Goal: Task Accomplishment & Management: Use online tool/utility

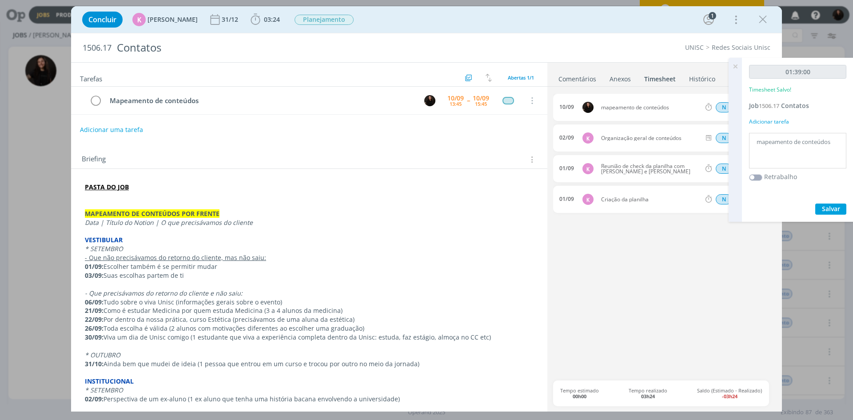
click at [651, 285] on div "10/09 mapeamento de conteúdos N 01:39 Excluir Editar 02/09 K Organização geral …" at bounding box center [664, 237] width 223 height 286
click at [733, 67] on icon at bounding box center [736, 66] width 16 height 17
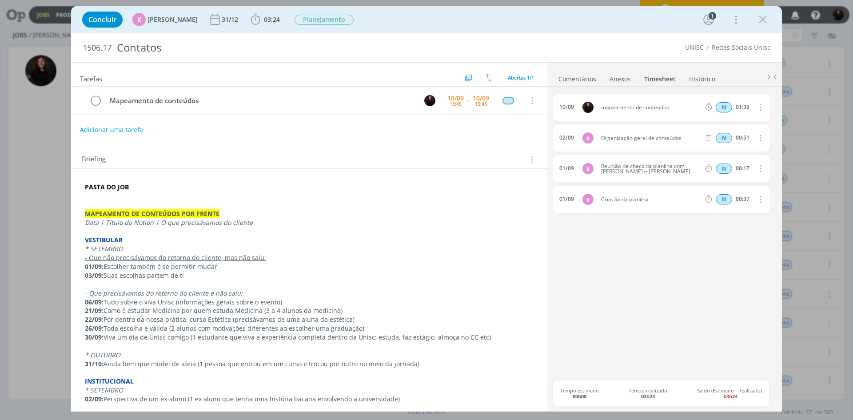
click at [587, 78] on link "Comentários" at bounding box center [577, 77] width 39 height 13
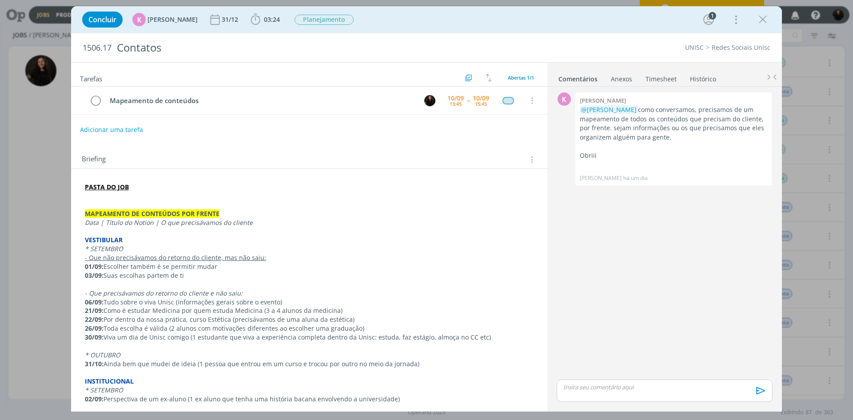
click at [612, 399] on div "dialog" at bounding box center [665, 391] width 216 height 22
click at [240, 211] on p "MAPEAMENTO DE CONTEÚDOS POR FRENTE" at bounding box center [309, 213] width 449 height 9
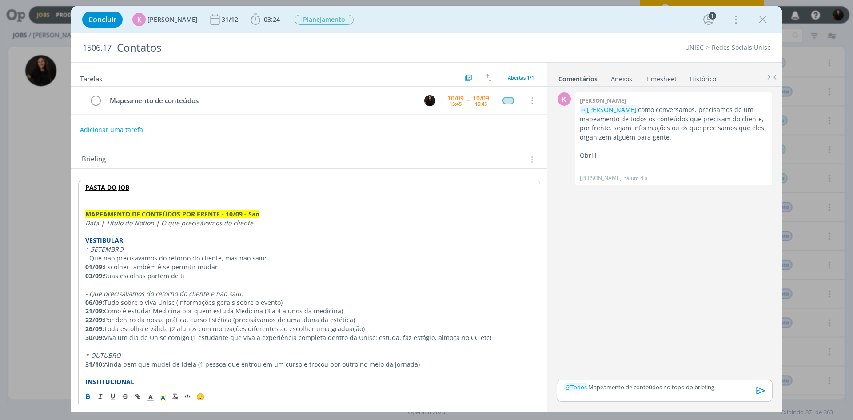
click at [764, 387] on icon "dialog" at bounding box center [761, 390] width 13 height 13
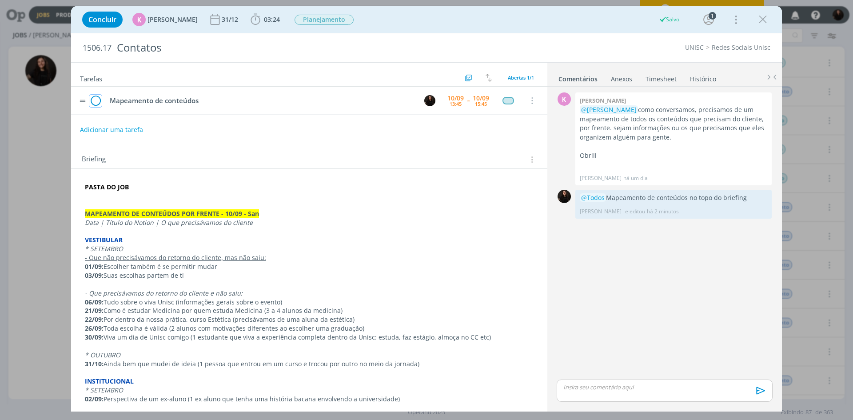
click at [93, 100] on icon "dialog" at bounding box center [95, 100] width 12 height 13
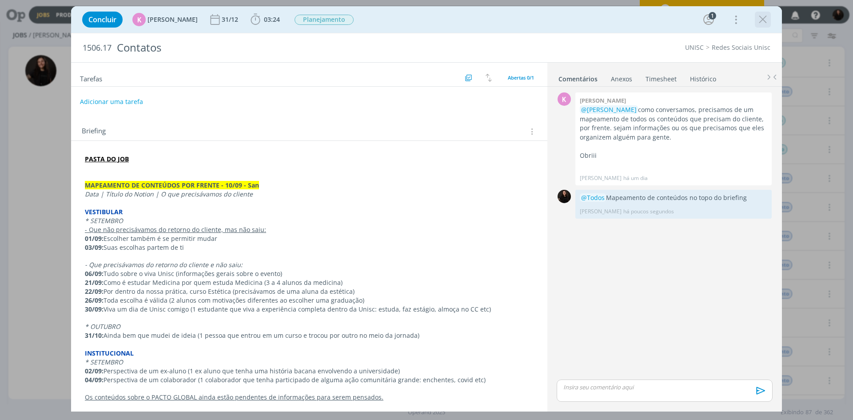
click at [758, 23] on icon "dialog" at bounding box center [762, 19] width 13 height 13
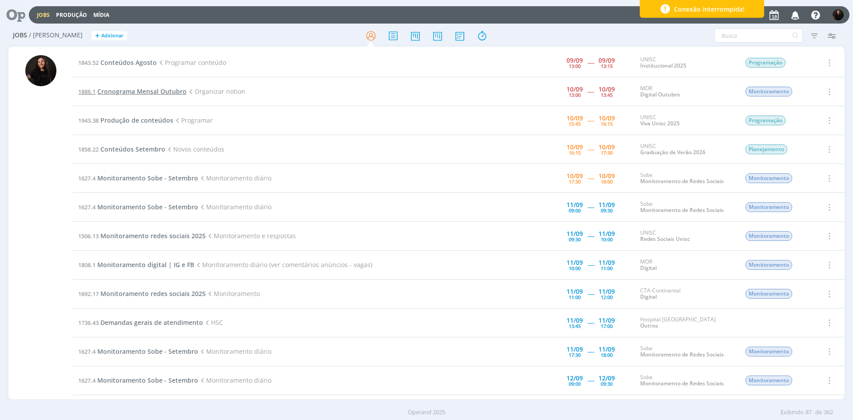
click at [160, 91] on span "Cronograma Mensal Outubro" at bounding box center [141, 91] width 89 height 8
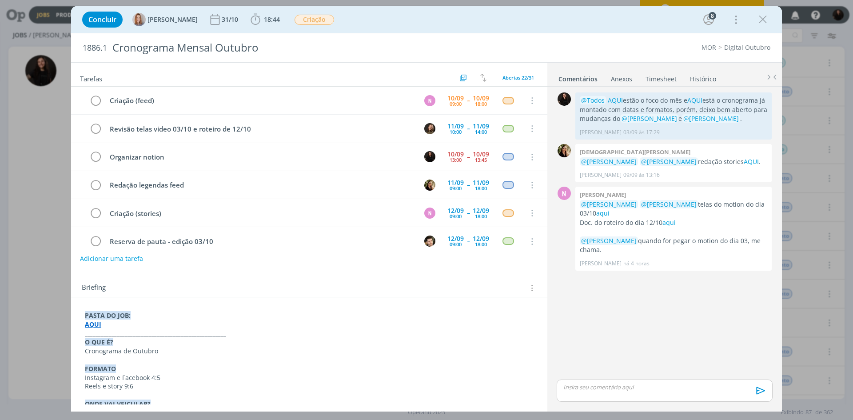
scroll to position [28, 0]
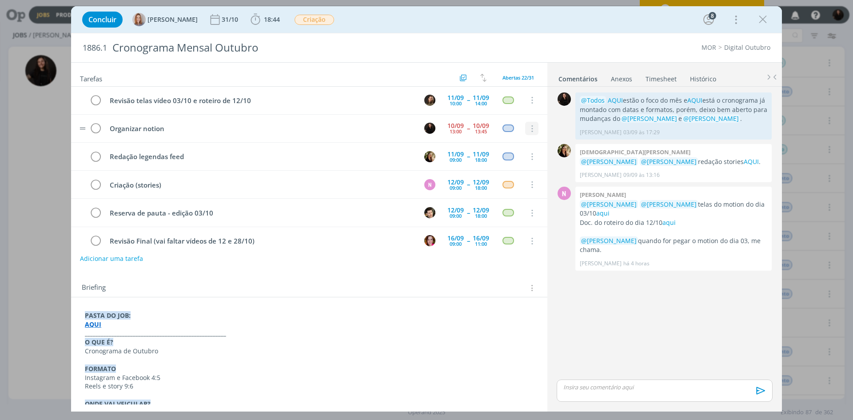
click at [527, 129] on icon "dialog" at bounding box center [532, 129] width 10 height 8
click at [517, 144] on link "Cancelar" at bounding box center [503, 144] width 70 height 14
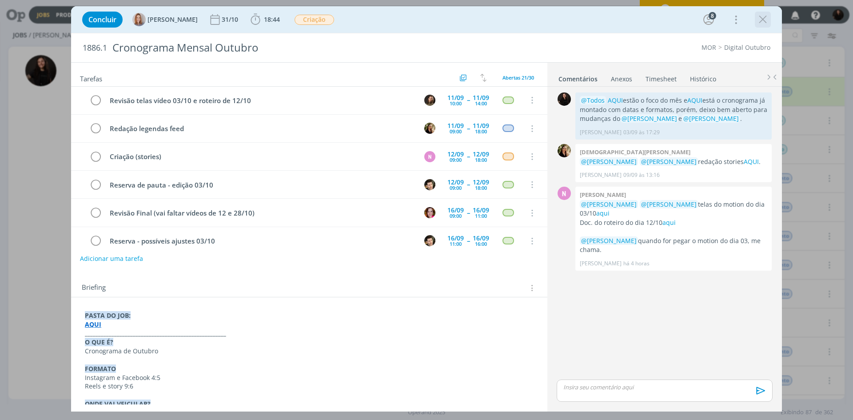
click at [758, 22] on icon "dialog" at bounding box center [762, 19] width 13 height 13
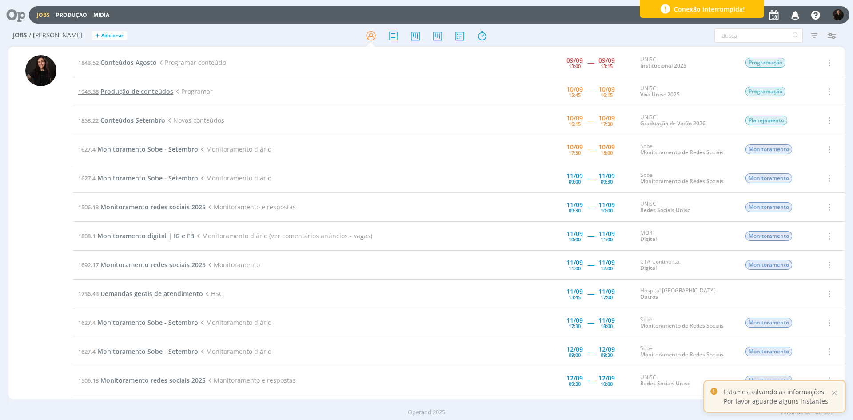
click at [152, 94] on span "Produção de conteúdos" at bounding box center [136, 91] width 73 height 8
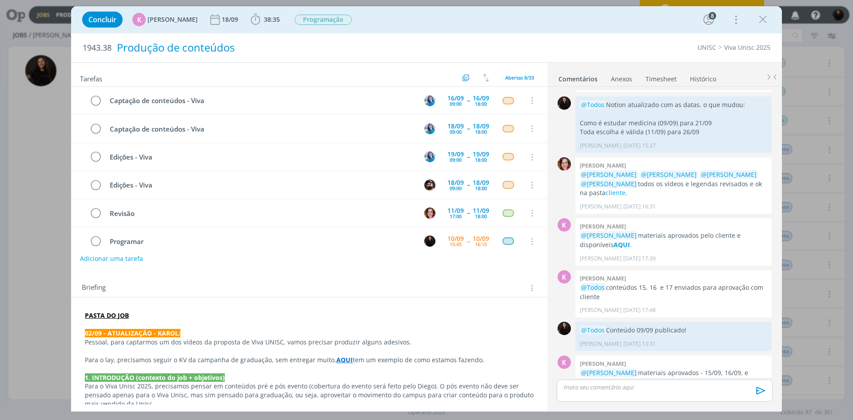
scroll to position [68, 0]
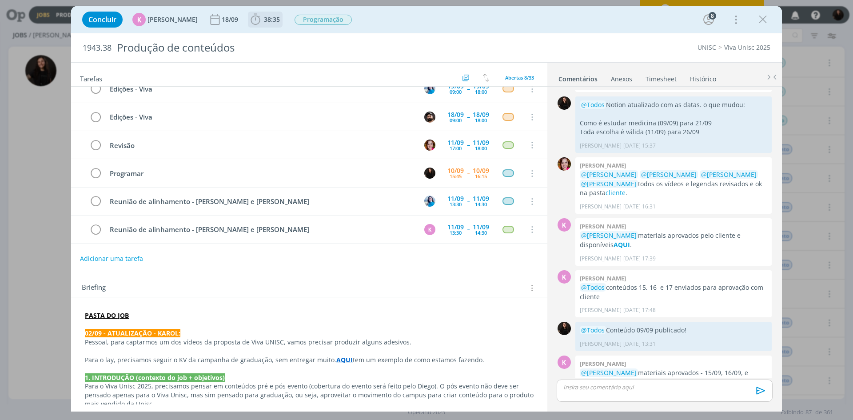
click at [252, 20] on icon "dialog" at bounding box center [255, 19] width 13 height 13
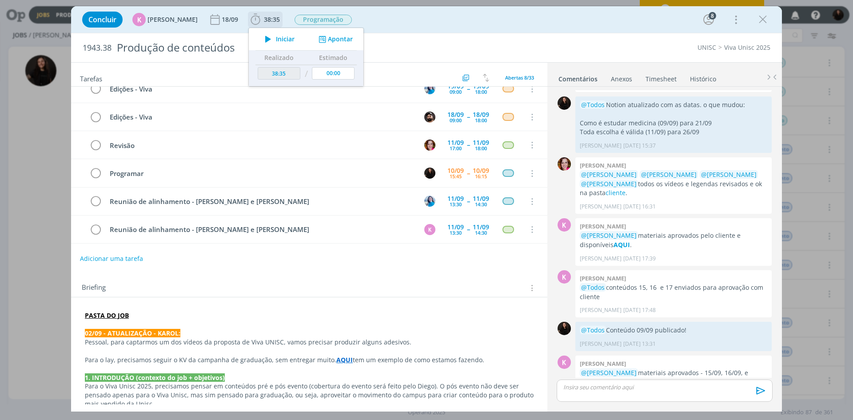
click at [270, 41] on icon "dialog" at bounding box center [268, 39] width 16 height 12
drag, startPoint x: 270, startPoint y: 44, endPoint x: 366, endPoint y: 395, distance: 363.1
click at [271, 44] on div "Iniciar Apontar" at bounding box center [306, 39] width 115 height 22
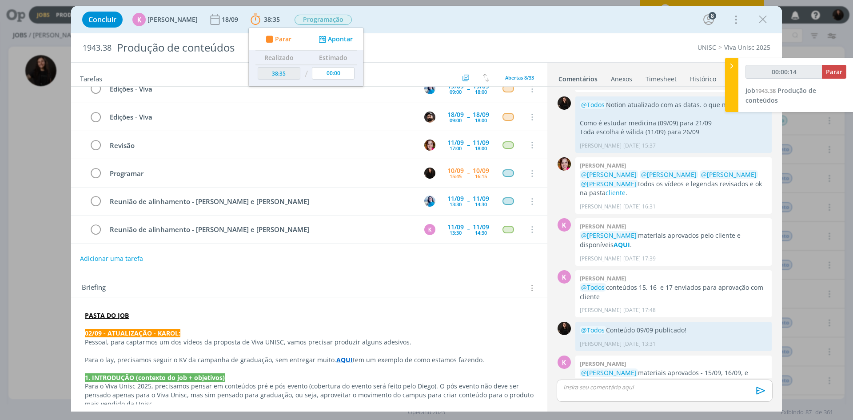
type input "00:00:15"
click at [729, 69] on icon at bounding box center [732, 65] width 9 height 9
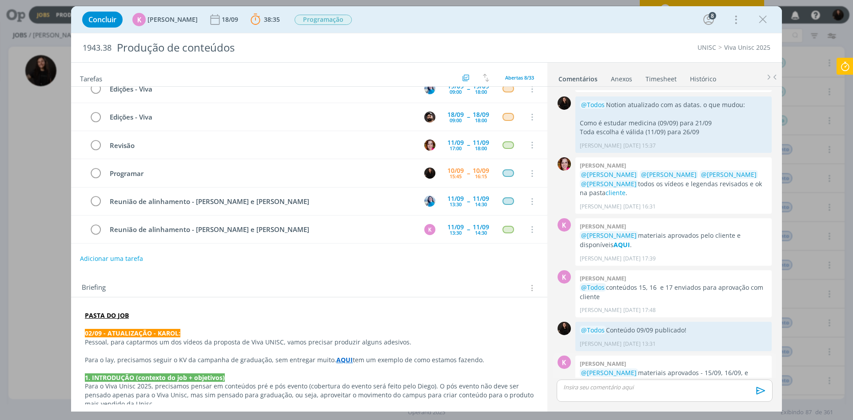
click at [598, 377] on link "AQUI" at bounding box center [605, 381] width 15 height 8
click at [849, 64] on icon at bounding box center [845, 66] width 16 height 17
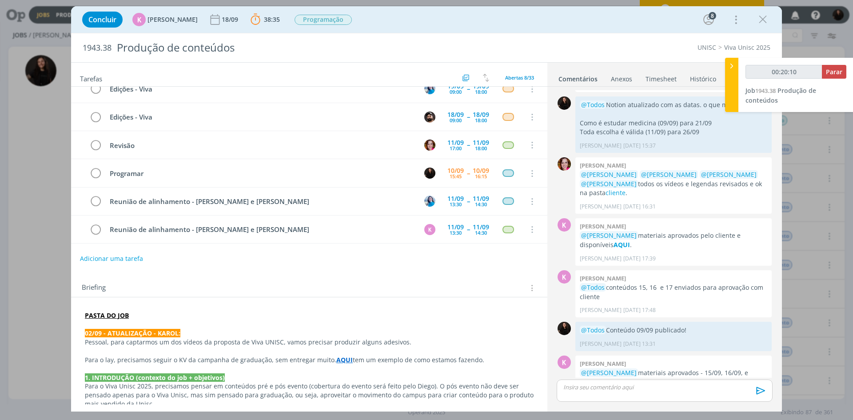
type input "00:20:11"
click at [735, 73] on div at bounding box center [731, 85] width 13 height 54
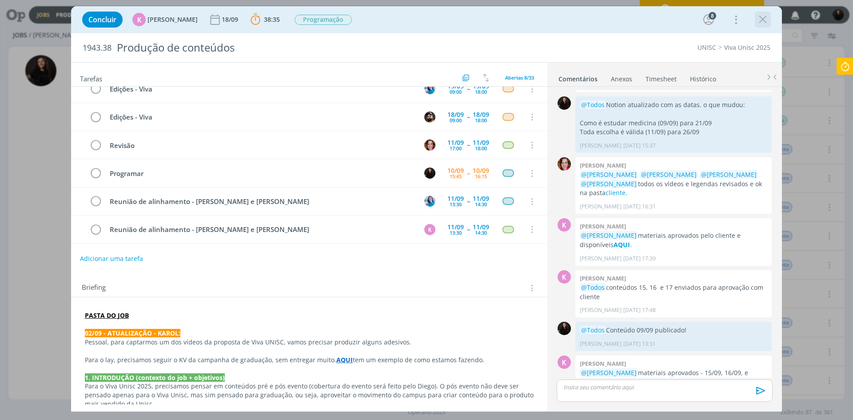
click at [756, 23] on button "dialog" at bounding box center [762, 19] width 13 height 13
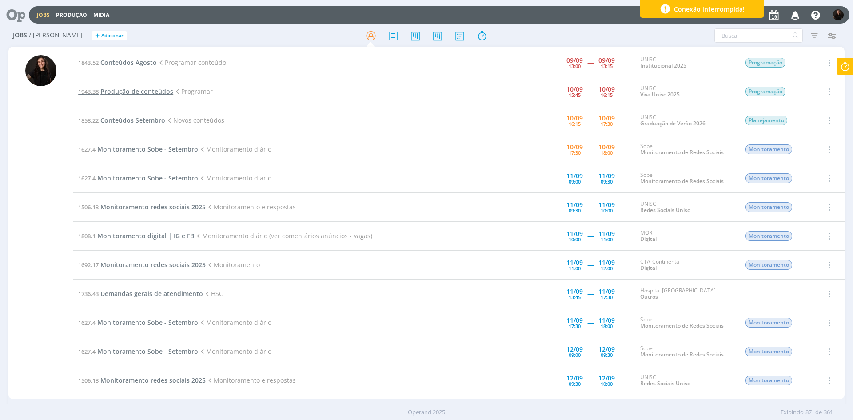
click at [113, 90] on span "Produção de conteúdos" at bounding box center [136, 91] width 73 height 8
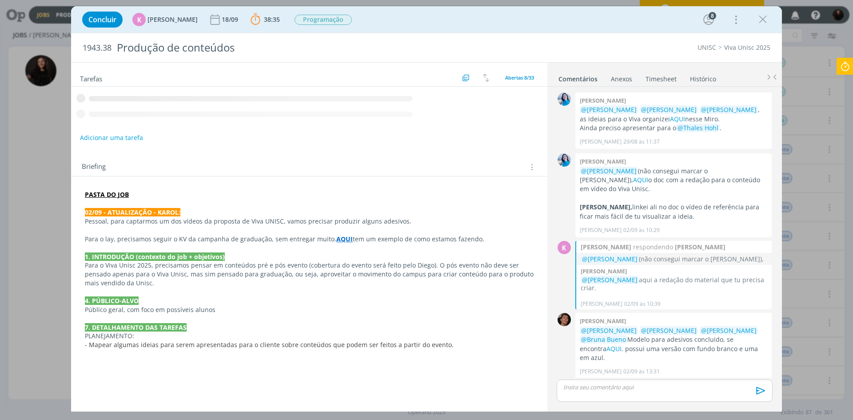
scroll to position [800, 0]
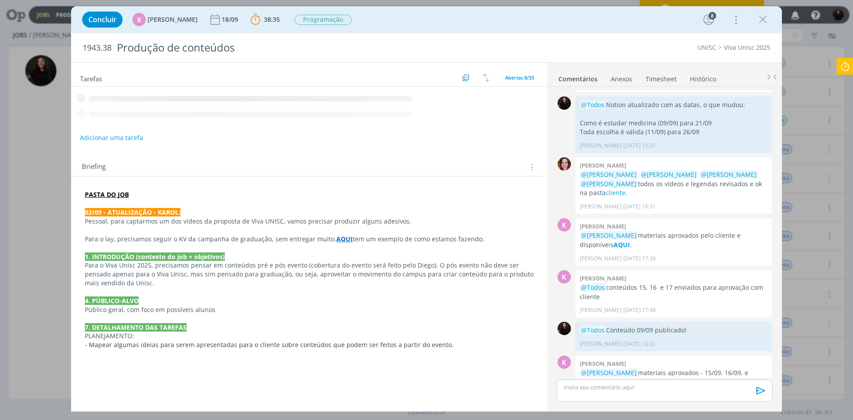
click at [839, 61] on icon at bounding box center [845, 66] width 16 height 17
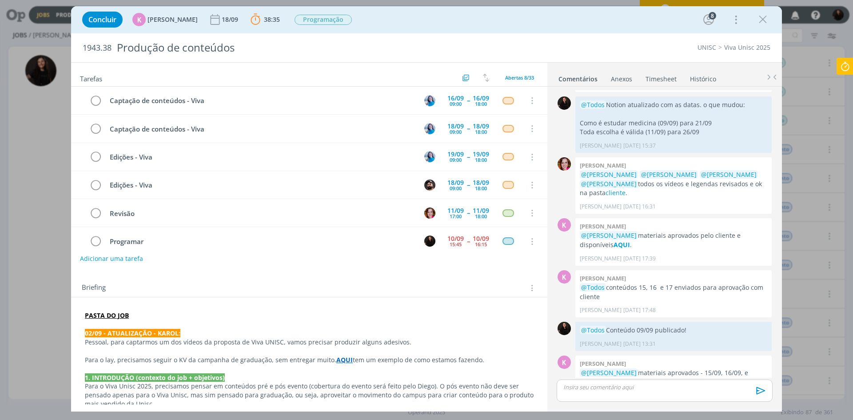
scroll to position [68, 0]
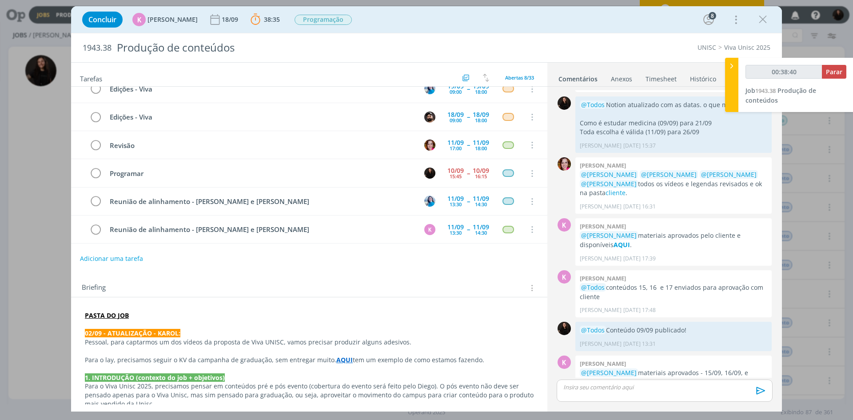
type input "00:38:41"
click at [839, 69] on span "Parar" at bounding box center [834, 72] width 16 height 8
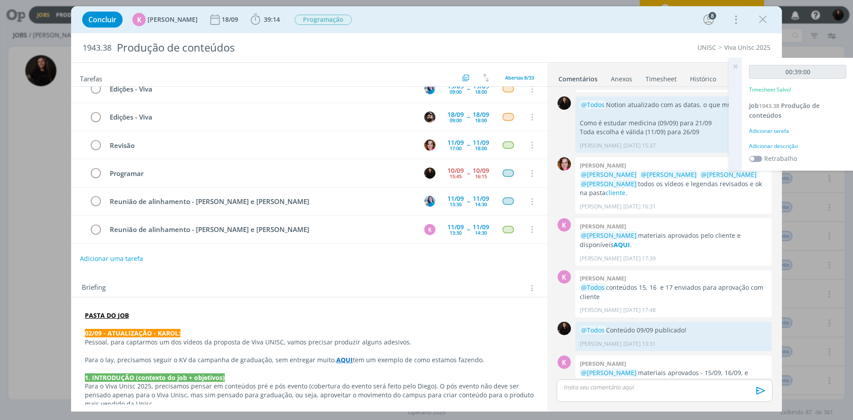
click at [789, 144] on div "Adicionar descrição" at bounding box center [797, 146] width 97 height 8
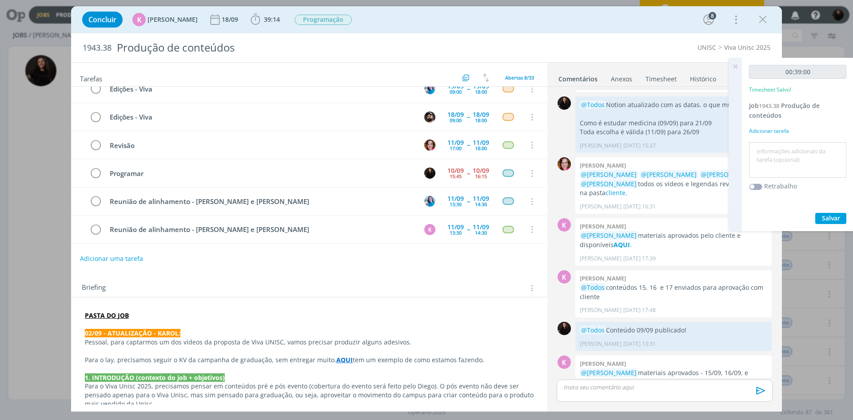
click at [798, 148] on textarea at bounding box center [798, 160] width 93 height 32
type textarea "programações vídeos viva Unisc"
click at [833, 217] on span "Salvar" at bounding box center [831, 218] width 18 height 8
click at [96, 176] on icon "dialog" at bounding box center [95, 173] width 12 height 13
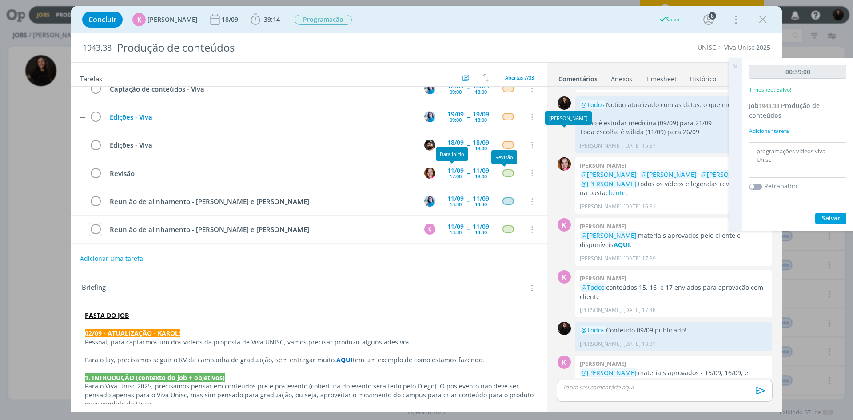
scroll to position [0, 0]
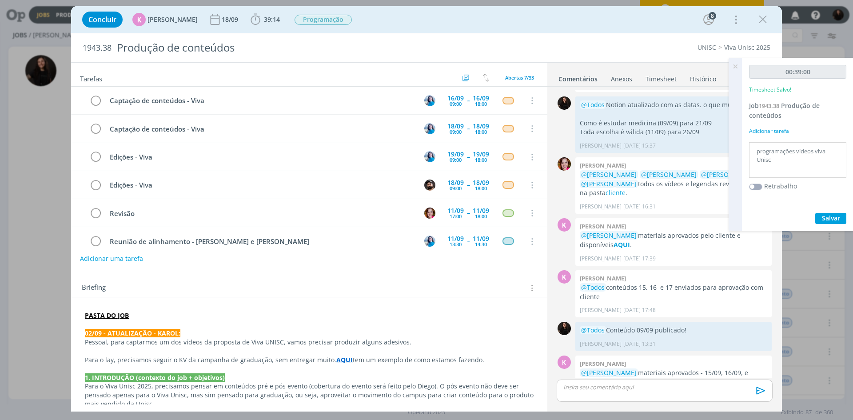
drag, startPoint x: 758, startPoint y: 19, endPoint x: 570, endPoint y: 396, distance: 421.4
click at [528, 375] on div "Concluir K Karoline Arend 18/09 39:14 Iniciar Apontar Data * 10/09/2025 Horas *…" at bounding box center [426, 208] width 711 height 405
click at [592, 390] on p "dialog" at bounding box center [665, 387] width 202 height 8
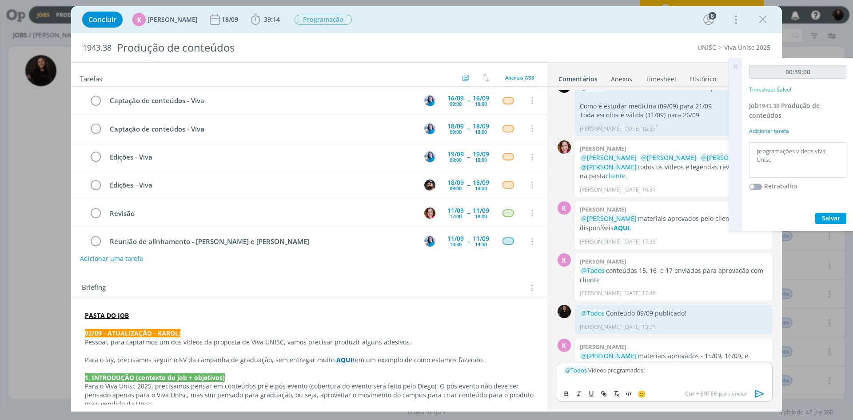
click at [756, 396] on icon "dialog" at bounding box center [760, 394] width 9 height 8
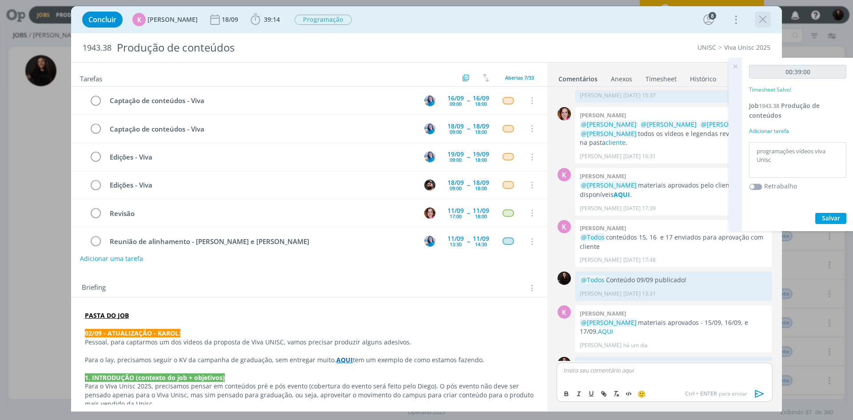
click at [759, 18] on icon "dialog" at bounding box center [762, 19] width 13 height 13
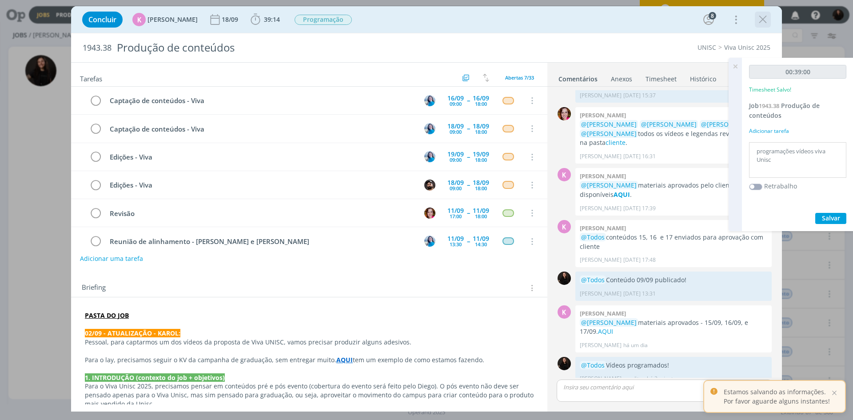
scroll to position [833, 0]
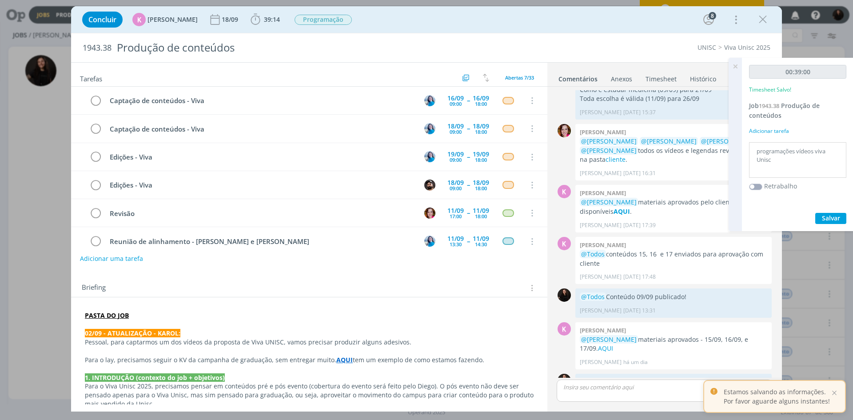
click at [738, 67] on icon at bounding box center [736, 66] width 16 height 17
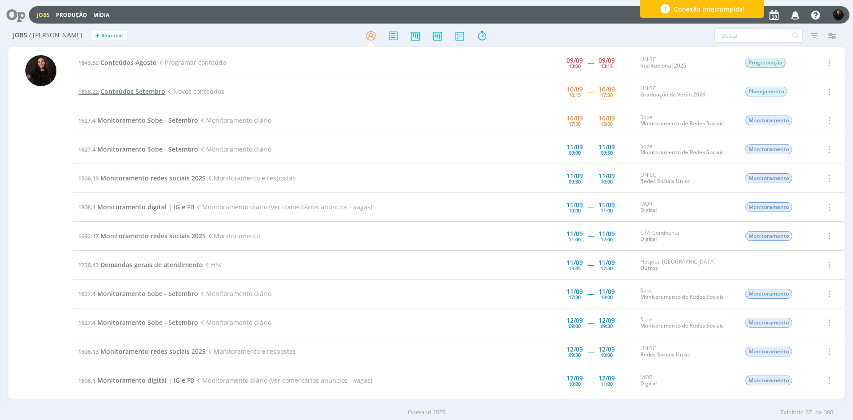
click at [104, 94] on span "Conteúdos Setembro" at bounding box center [132, 91] width 65 height 8
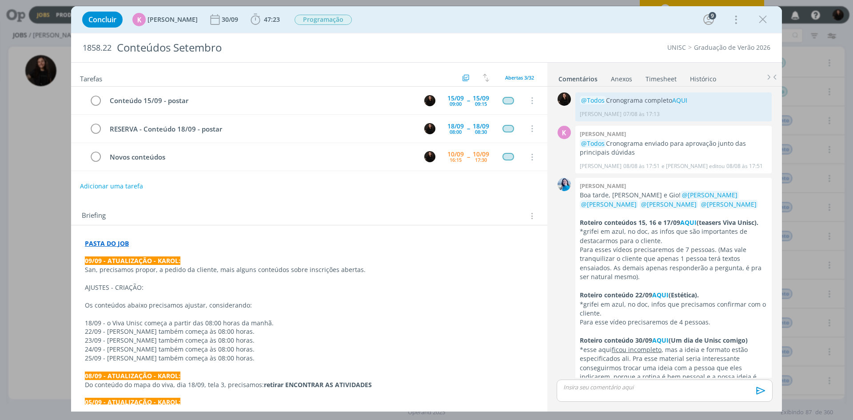
scroll to position [1251, 0]
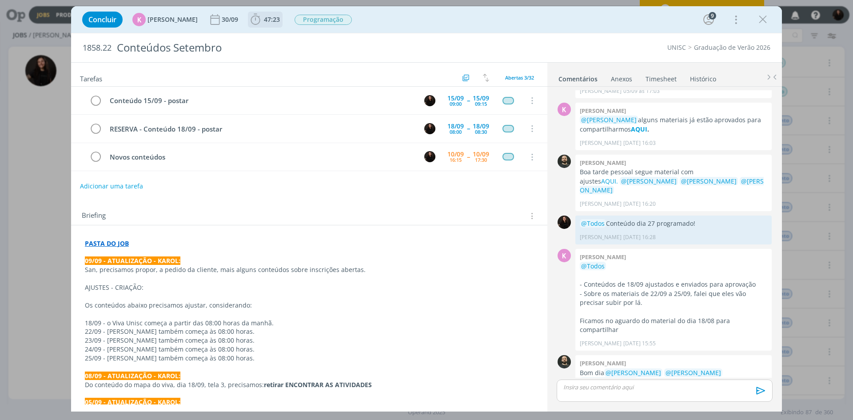
click at [255, 19] on icon "dialog" at bounding box center [255, 19] width 13 height 13
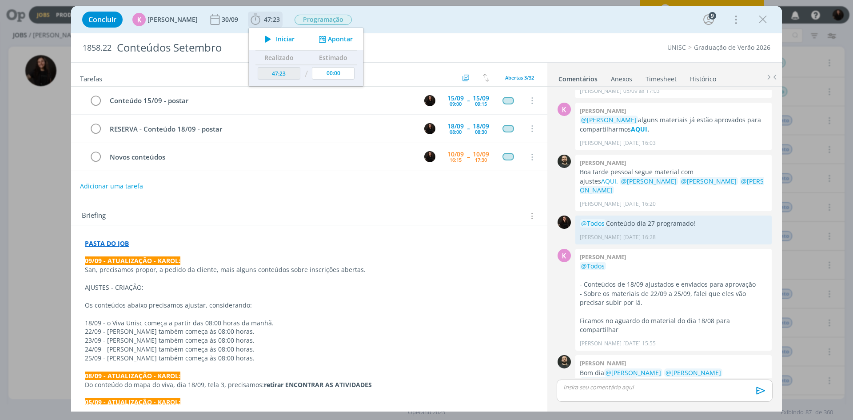
click at [280, 36] on span "Iniciar" at bounding box center [285, 39] width 19 height 6
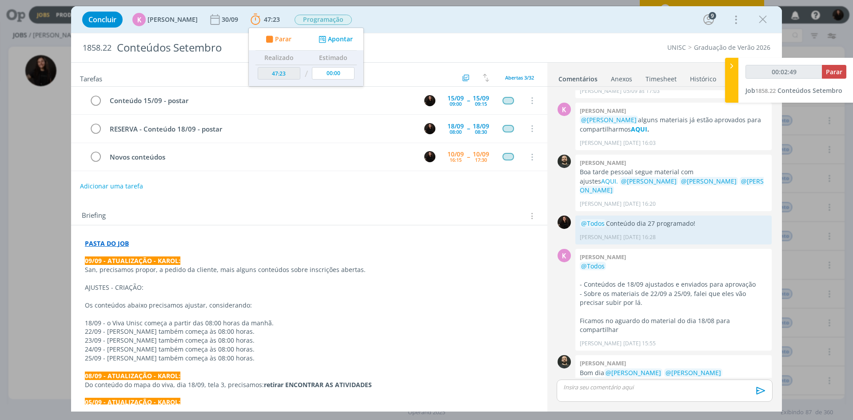
type input "00:02:50"
click at [732, 64] on icon at bounding box center [732, 65] width 9 height 9
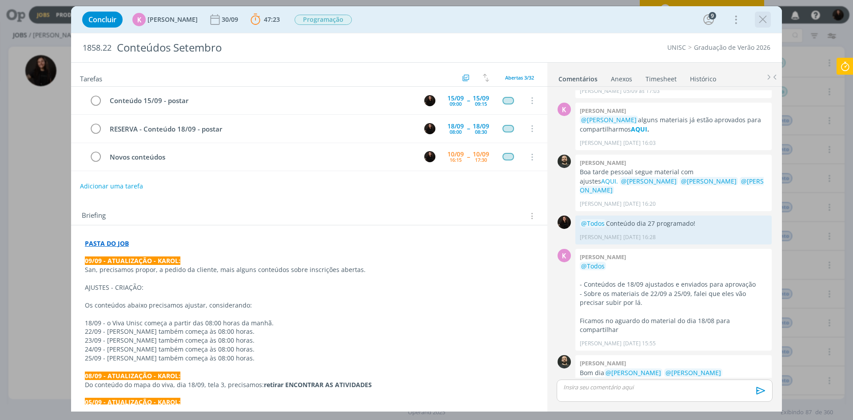
click at [763, 24] on icon "dialog" at bounding box center [762, 19] width 13 height 13
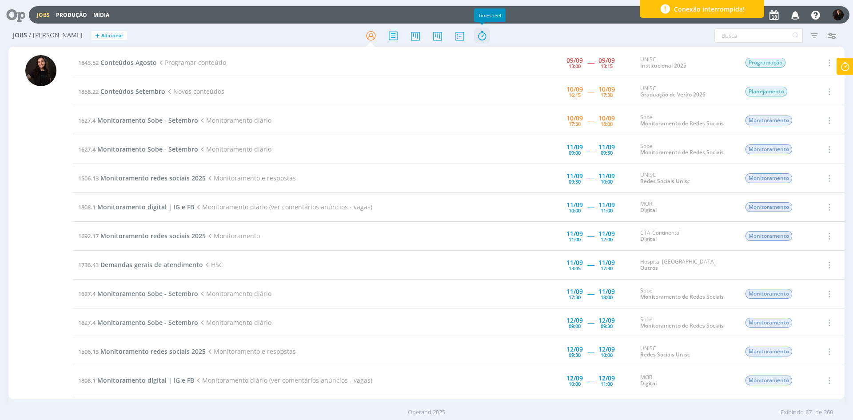
click at [487, 37] on icon at bounding box center [482, 35] width 16 height 17
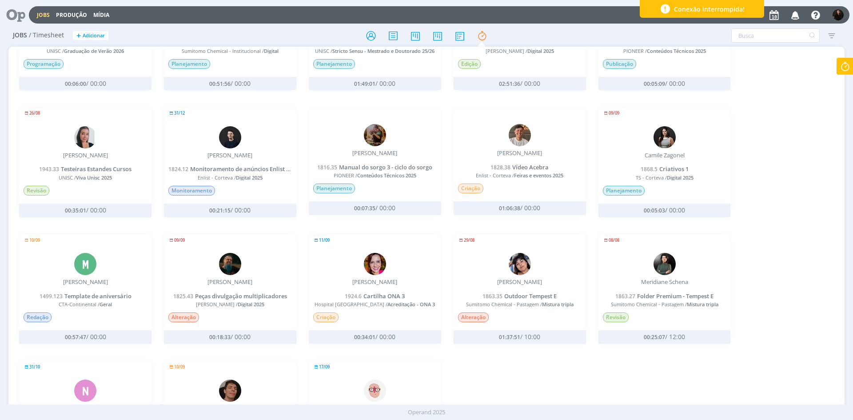
scroll to position [267, 0]
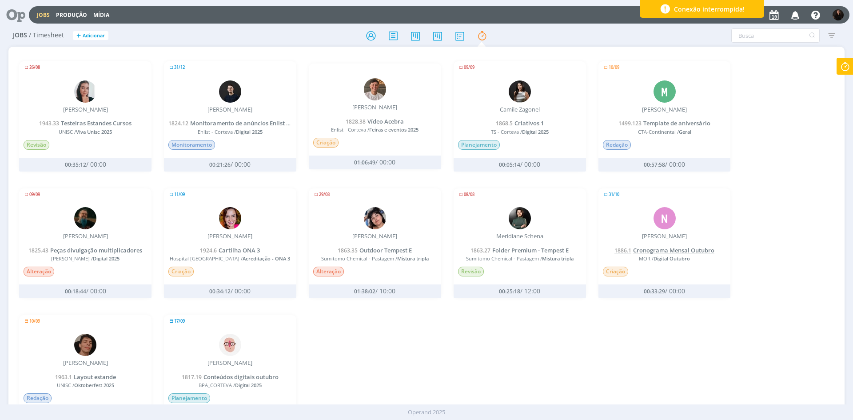
click at [676, 252] on span "Cronograma Mensal Outubro" at bounding box center [673, 250] width 81 height 8
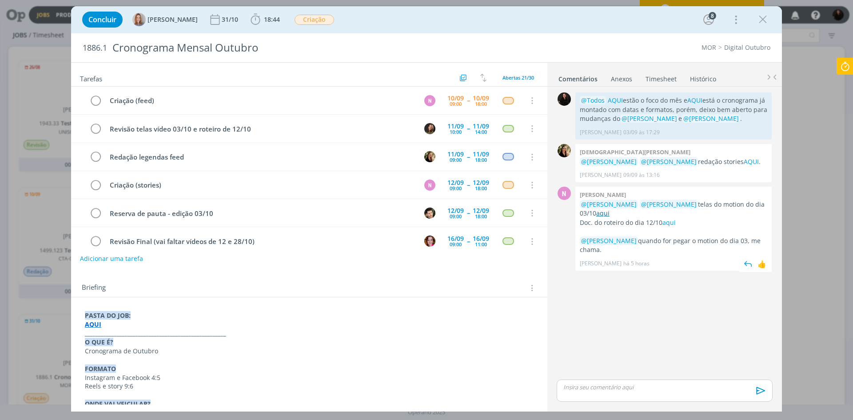
click at [596, 211] on link "aqui" at bounding box center [602, 213] width 13 height 8
click at [668, 225] on link "aqui" at bounding box center [669, 222] width 13 height 8
click at [656, 383] on p "dialog" at bounding box center [665, 387] width 202 height 8
click at [0, 0] on div "🙂 Ctrl + ENTER para enviar" at bounding box center [0, 0] width 0 height 0
click at [611, 390] on button "dialog" at bounding box center [617, 393] width 12 height 11
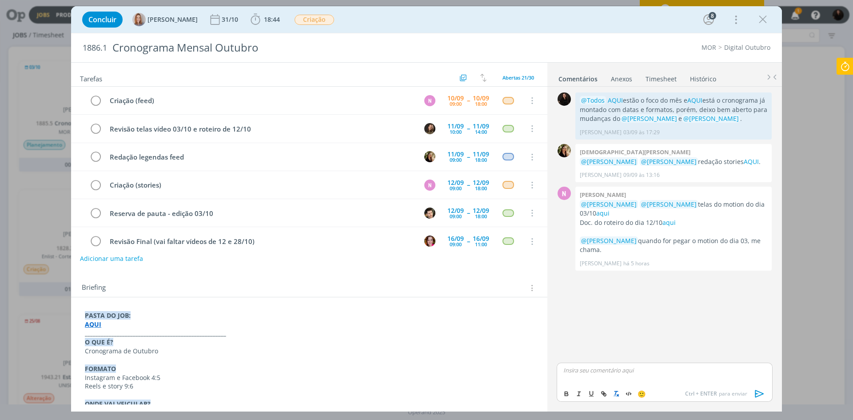
click at [611, 390] on button "dialog" at bounding box center [617, 393] width 12 height 11
click at [609, 372] on p "dialog" at bounding box center [665, 370] width 202 height 8
click at [852, 68] on icon at bounding box center [845, 66] width 16 height 17
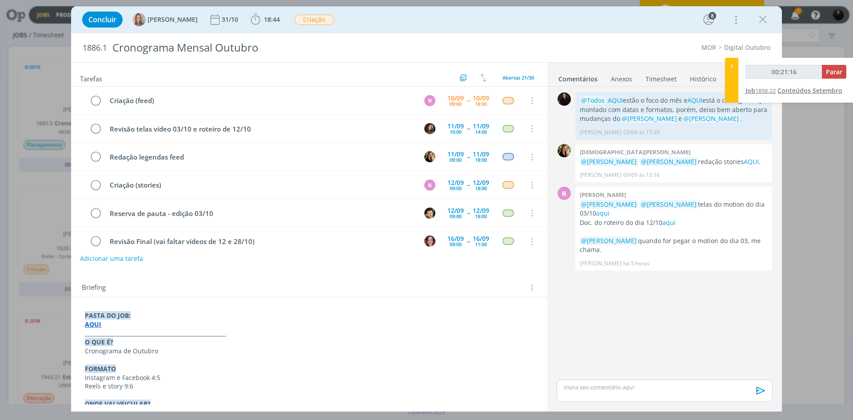
click at [798, 93] on span "Conteúdos Setembro" at bounding box center [810, 90] width 65 height 8
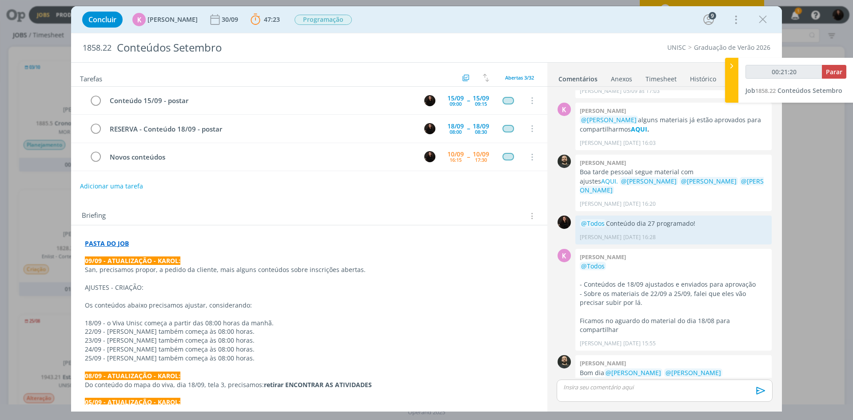
drag, startPoint x: 603, startPoint y: 393, endPoint x: 607, endPoint y: 388, distance: 6.0
click at [604, 392] on div "dialog" at bounding box center [665, 391] width 216 height 22
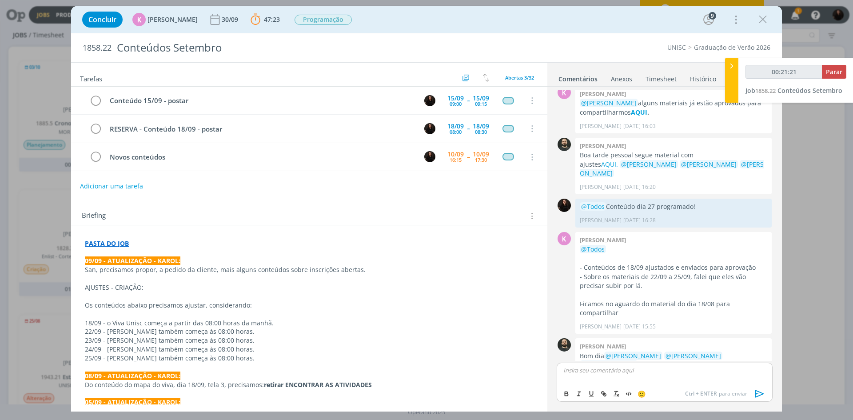
type input "00:21:22"
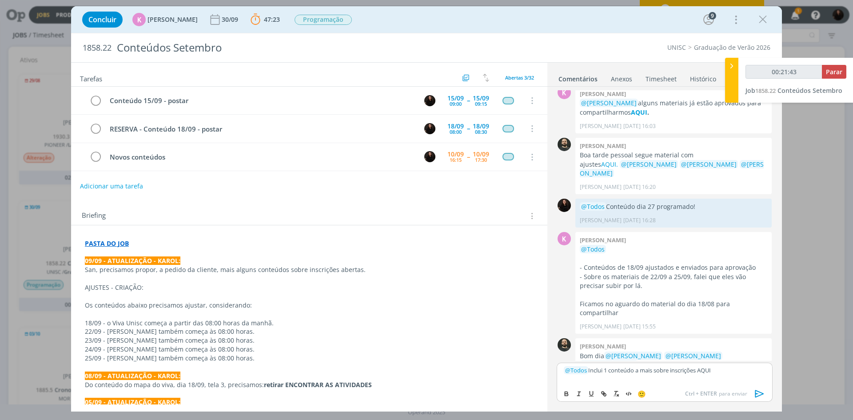
drag, startPoint x: 717, startPoint y: 369, endPoint x: 702, endPoint y: 372, distance: 15.3
click at [702, 372] on p "﻿ @ Todos ﻿ Inclui 1 conteúdo a mais sobre inscrições AQUI" at bounding box center [665, 370] width 202 height 8
type input "00:21:44"
click at [601, 392] on icon "dialog" at bounding box center [603, 393] width 7 height 7
paste input "https://sobe-ae.notion.site/INSCREVA-SE-NO-VESTIBULAR-26a6b9eaef2d805a8987c0400…"
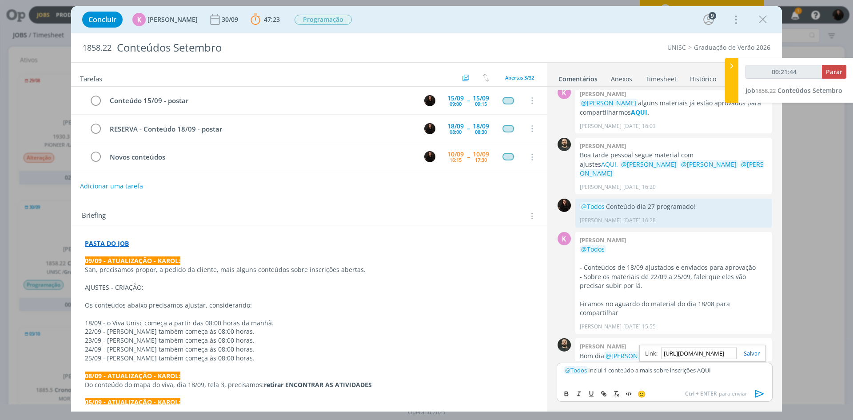
type input "https://sobe-ae.notion.site/INSCREVA-SE-NO-VESTIBULAR-26a6b9eaef2d805a8987c0400…"
drag, startPoint x: 646, startPoint y: 382, endPoint x: 744, endPoint y: 353, distance: 101.4
click at [724, 363] on div "﻿ @ Todos ﻿ Inclui 1 conteúdo a mais sobre inscrições AQUI https://sobe-ae.noti…" at bounding box center [665, 382] width 216 height 39
drag, startPoint x: 719, startPoint y: 371, endPoint x: 701, endPoint y: 373, distance: 17.9
click at [701, 373] on p "﻿ @ Todos ﻿ Inclui 1 conteúdo a mais sobre inscrições AQUI" at bounding box center [665, 370] width 202 height 8
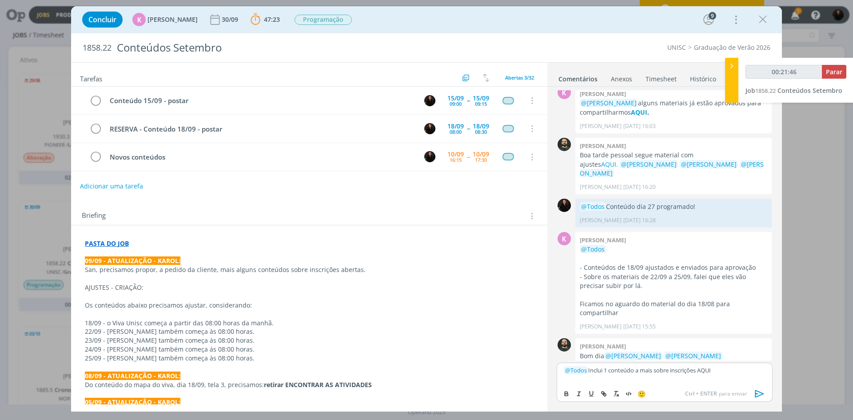
type input "00:21:47"
click at [599, 394] on button "dialog" at bounding box center [604, 393] width 12 height 11
paste input "https://sobe-ae.notion.site/INSCREVA-SE-NO-VESTIBULAR-26a6b9eaef2d805a8987c0400…"
type input "https://sobe-ae.notion.site/INSCREVA-SE-NO-VESTIBULAR-26a6b9eaef2d805a8987c0400…"
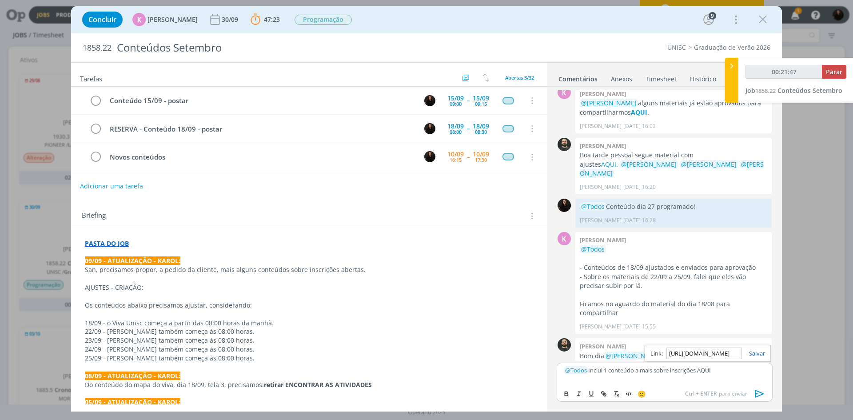
type input "00:21:48"
type input "https://sobe-ae.notion.site/INSCREVA-SE-NO-VESTIBULAR-26a6b9eaef2d805a8987c0400…"
click at [755, 356] on link "dialog" at bounding box center [753, 353] width 23 height 8
click at [749, 373] on p "﻿ @ Todos ﻿ Inclui 1 conteúdo a mais sobre inscrições AQUI" at bounding box center [665, 370] width 202 height 8
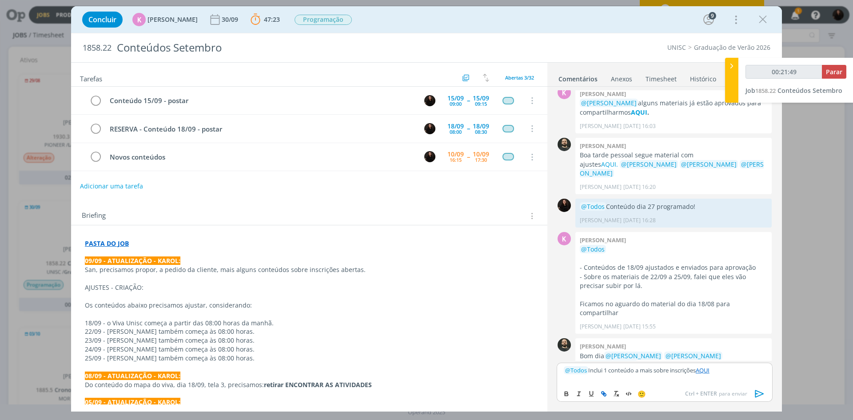
click at [756, 391] on icon "dialog" at bounding box center [759, 393] width 13 height 13
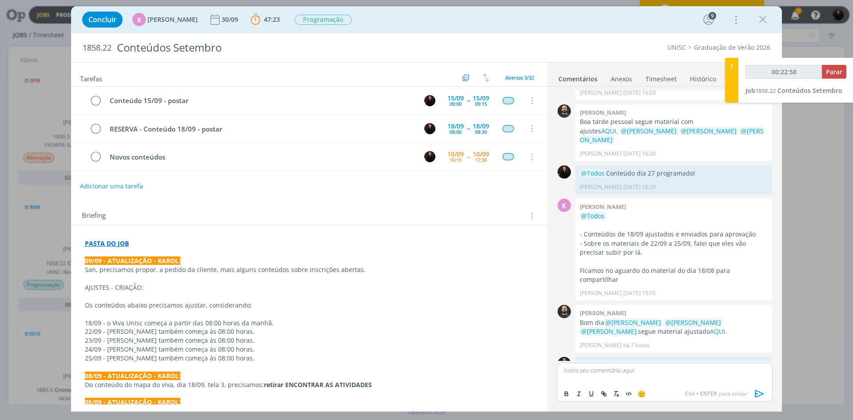
type input "00:22:59"
click at [836, 72] on span "Parar" at bounding box center [834, 72] width 16 height 8
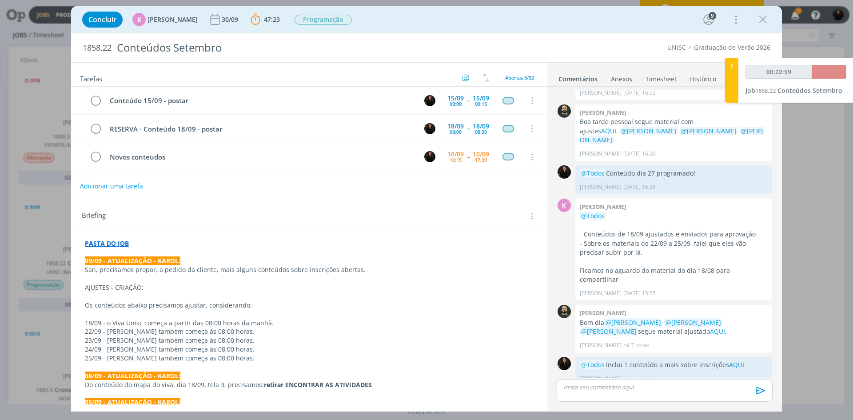
scroll to position [1284, 0]
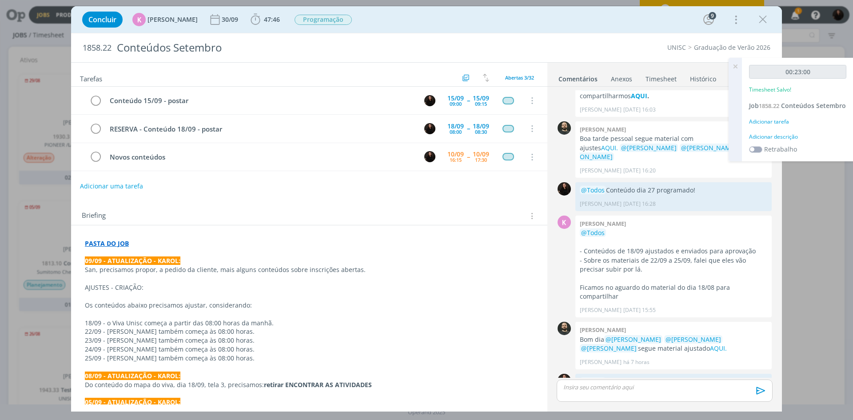
click at [784, 141] on div "Adicionar descrição" at bounding box center [797, 137] width 97 height 8
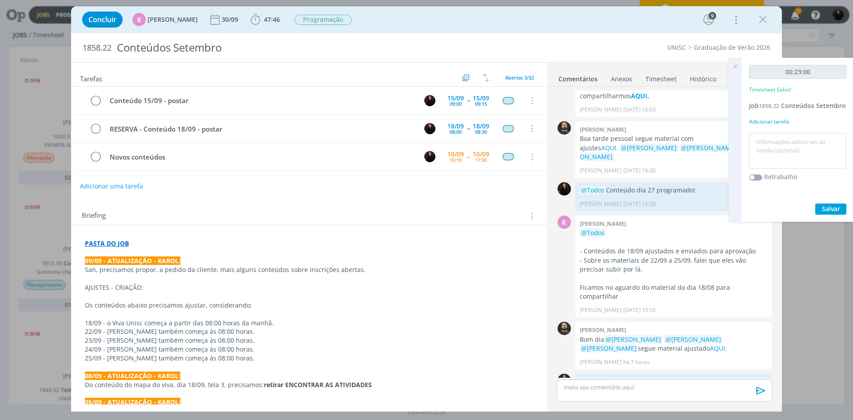
click at [784, 149] on textarea at bounding box center [798, 151] width 93 height 32
type textarea "inclusão conteúdo CTA"
click at [832, 213] on span "Salvar" at bounding box center [831, 208] width 18 height 8
click at [101, 160] on icon "dialog" at bounding box center [95, 157] width 12 height 13
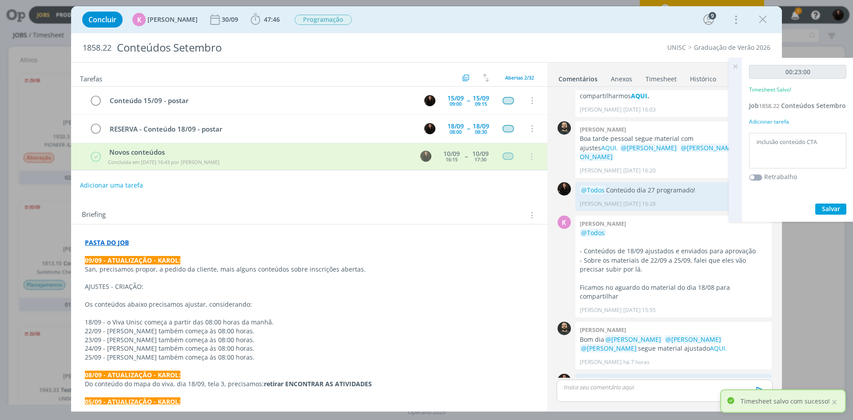
click at [764, 19] on icon "dialog" at bounding box center [762, 19] width 13 height 13
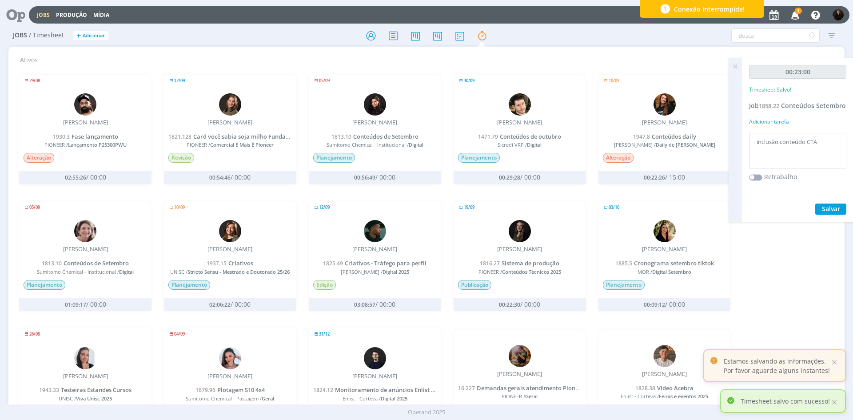
click at [798, 13] on span "1" at bounding box center [798, 11] width 7 height 7
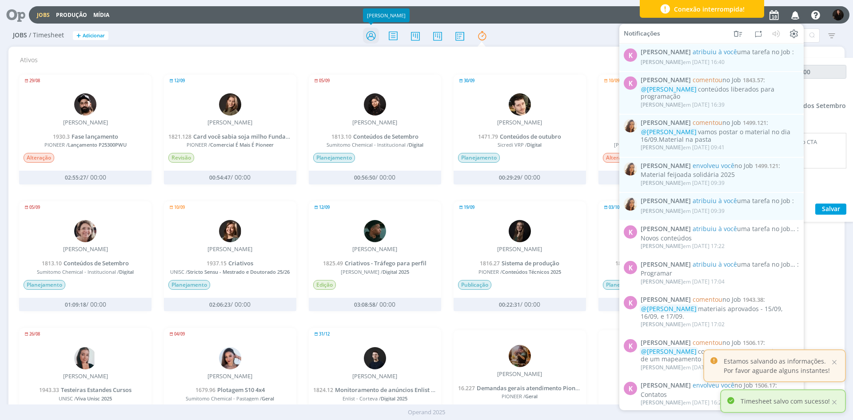
click at [368, 31] on icon at bounding box center [371, 35] width 16 height 17
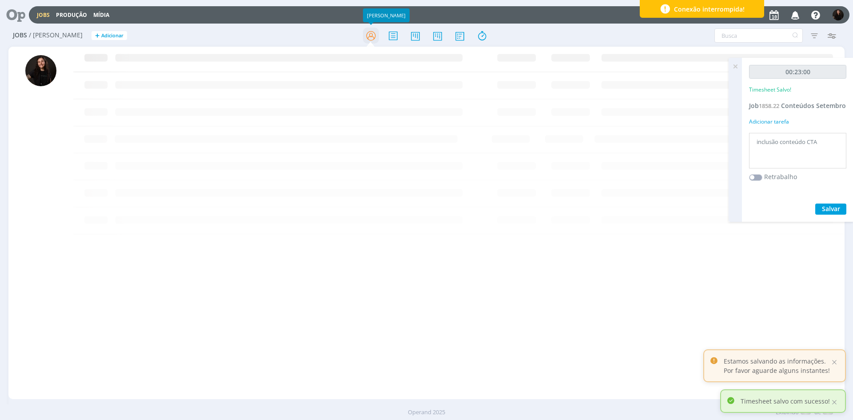
click at [374, 35] on icon at bounding box center [371, 35] width 16 height 17
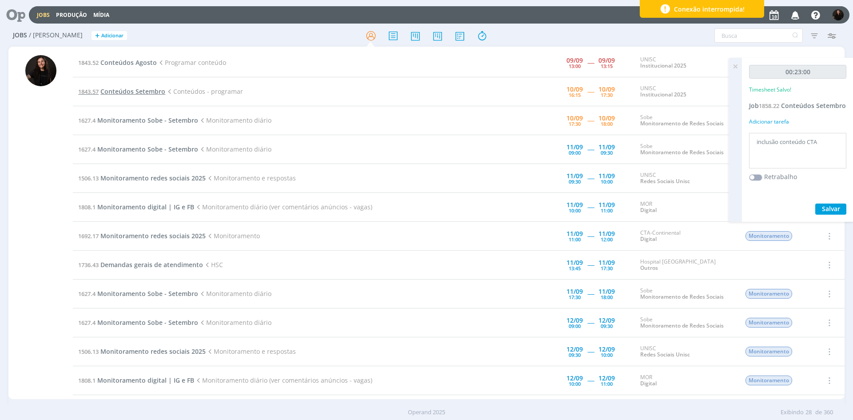
click at [114, 92] on span "Conteúdos Setembro" at bounding box center [132, 91] width 65 height 8
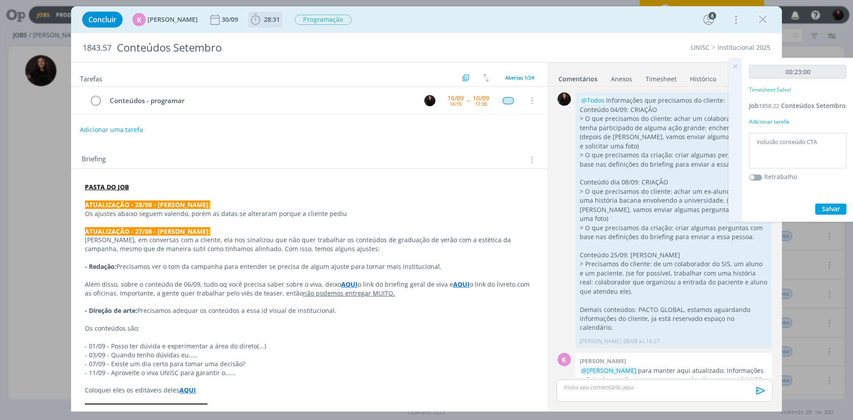
scroll to position [1626, 0]
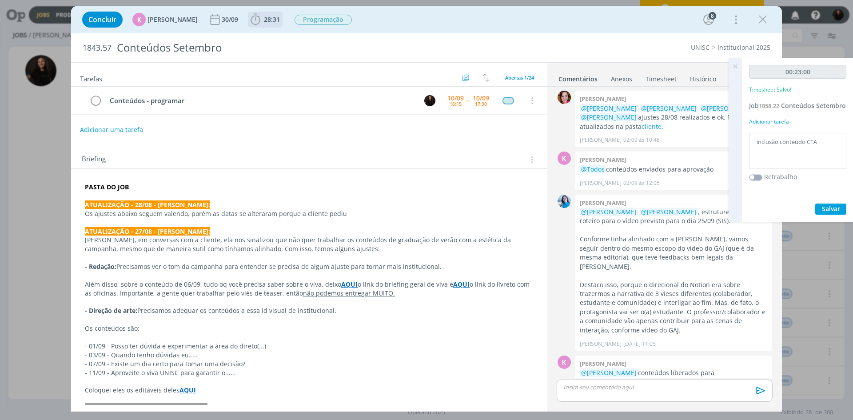
click at [264, 21] on span "28:31" at bounding box center [272, 19] width 16 height 8
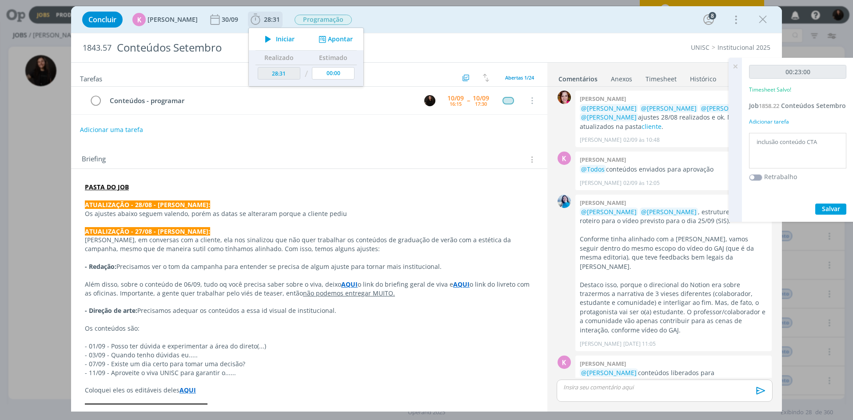
click at [276, 39] on span "Iniciar" at bounding box center [285, 39] width 19 height 6
click at [317, 195] on p "dialog" at bounding box center [309, 196] width 449 height 9
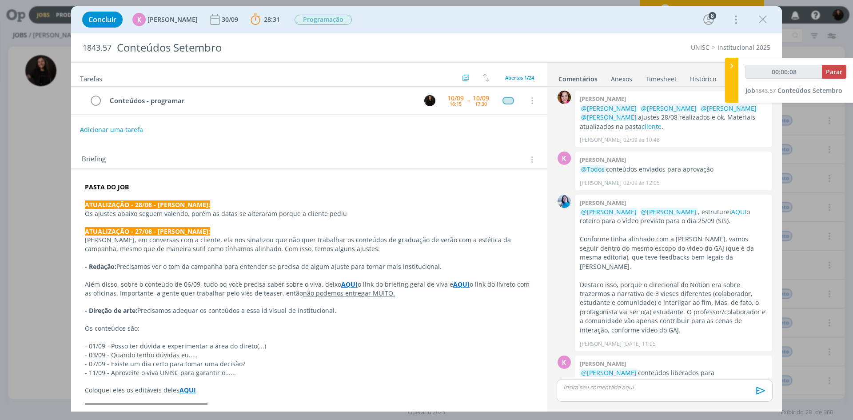
click at [620, 377] on link "AQUI" at bounding box center [627, 381] width 15 height 8
type input "00:28:14"
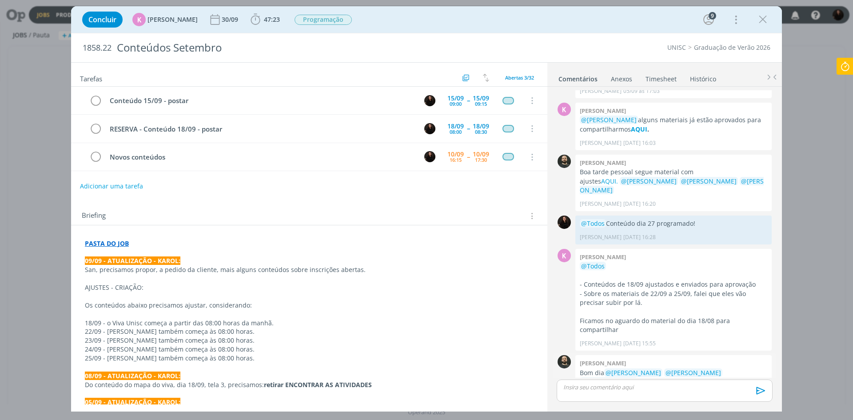
click at [710, 377] on link "AQUI." at bounding box center [718, 381] width 17 height 8
